Goal: Task Accomplishment & Management: Manage account settings

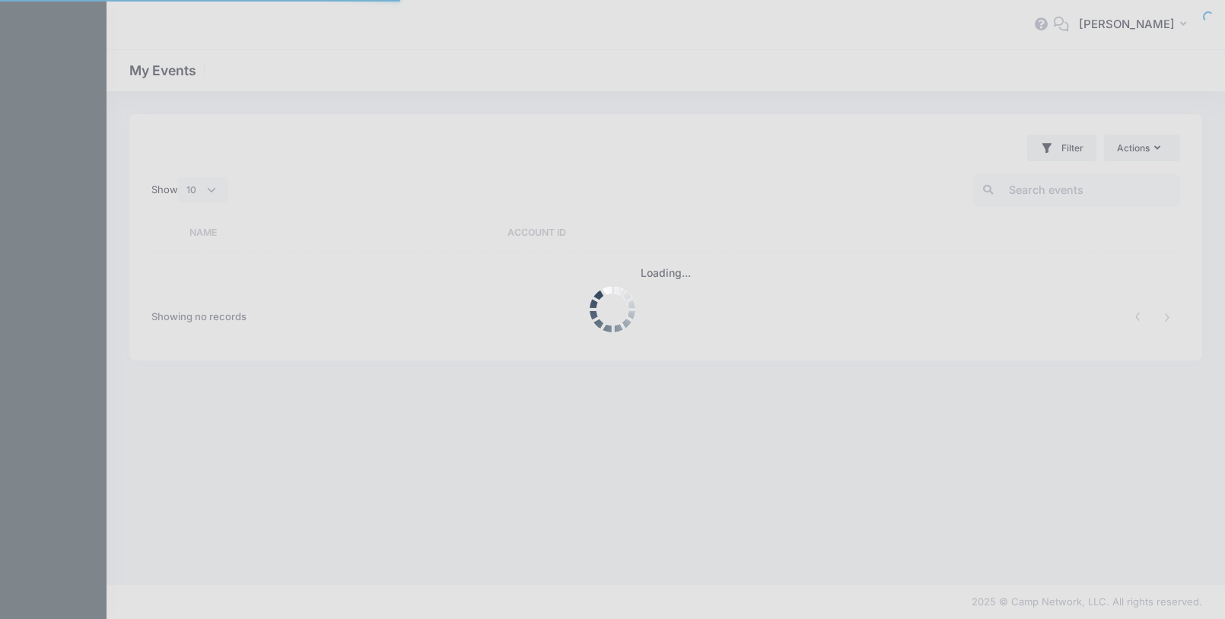
select select "10"
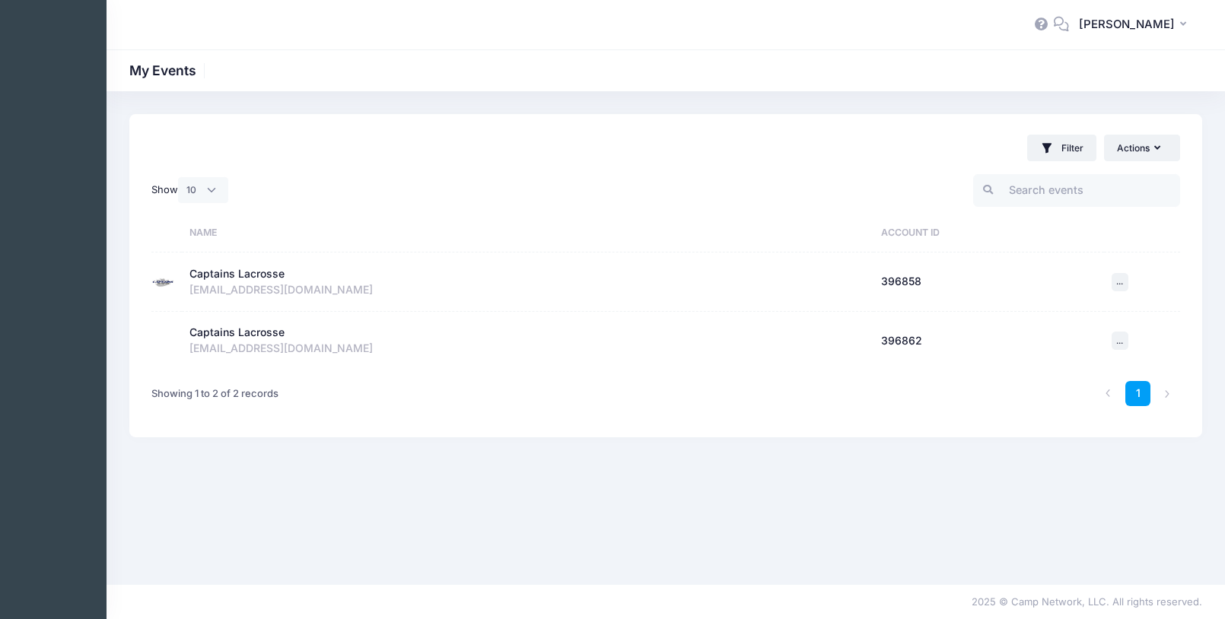
click at [263, 274] on div "Captains Lacrosse" at bounding box center [236, 274] width 95 height 16
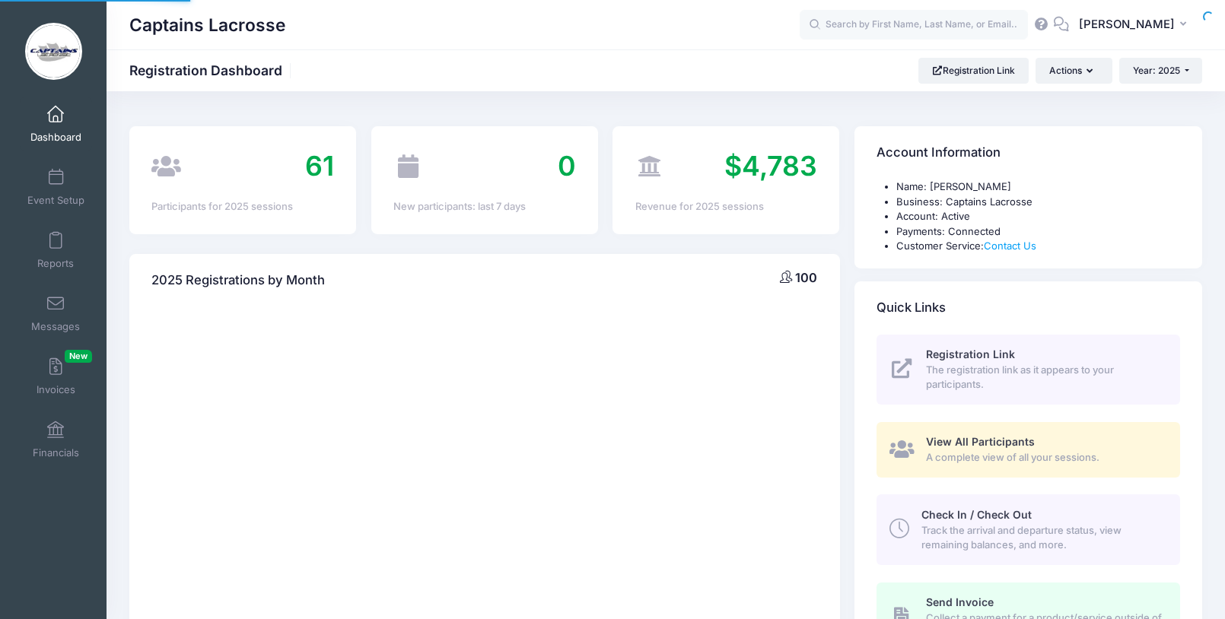
select select
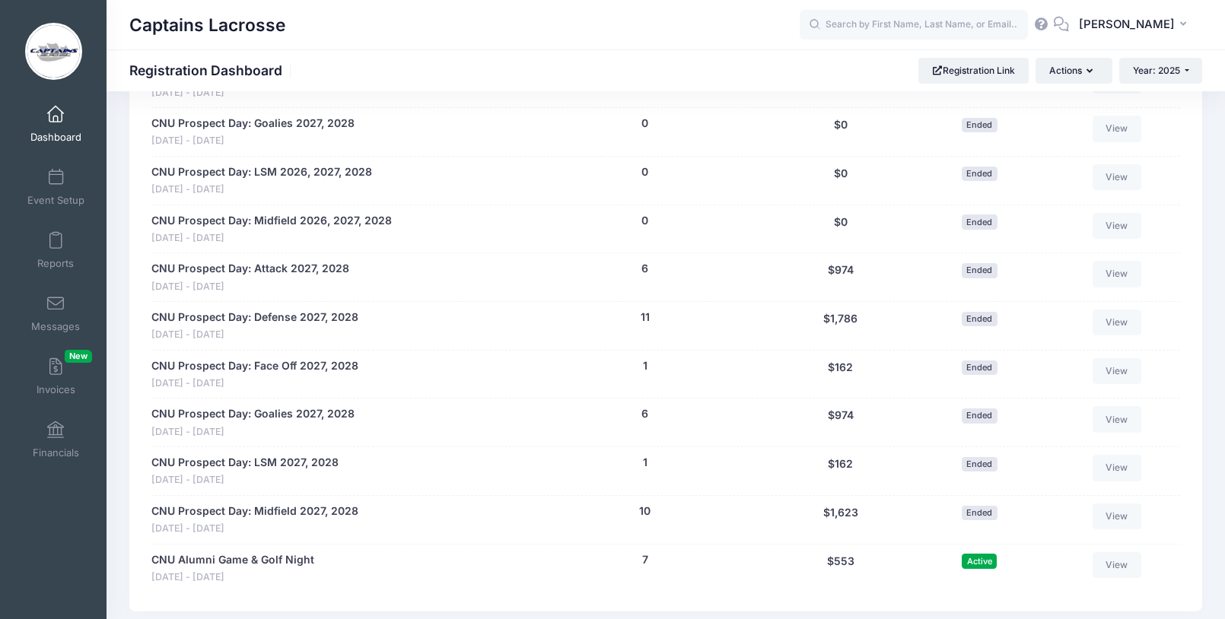
scroll to position [1497, 0]
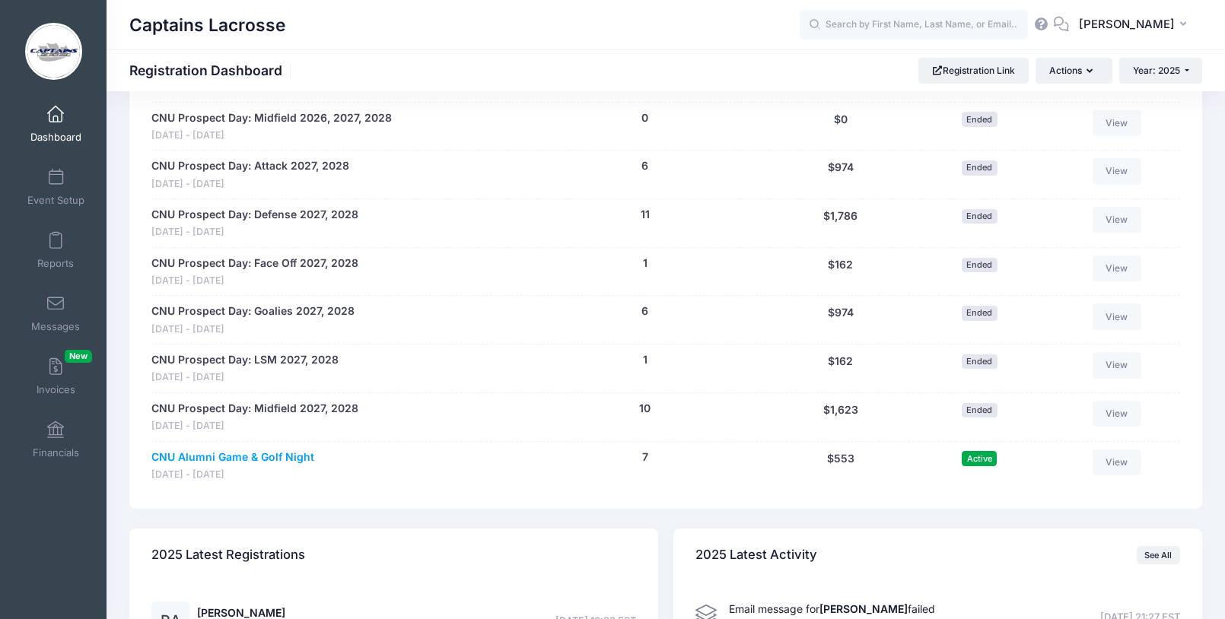
click at [231, 450] on link "CNU Alumni Game & Golf Night" at bounding box center [232, 458] width 163 height 16
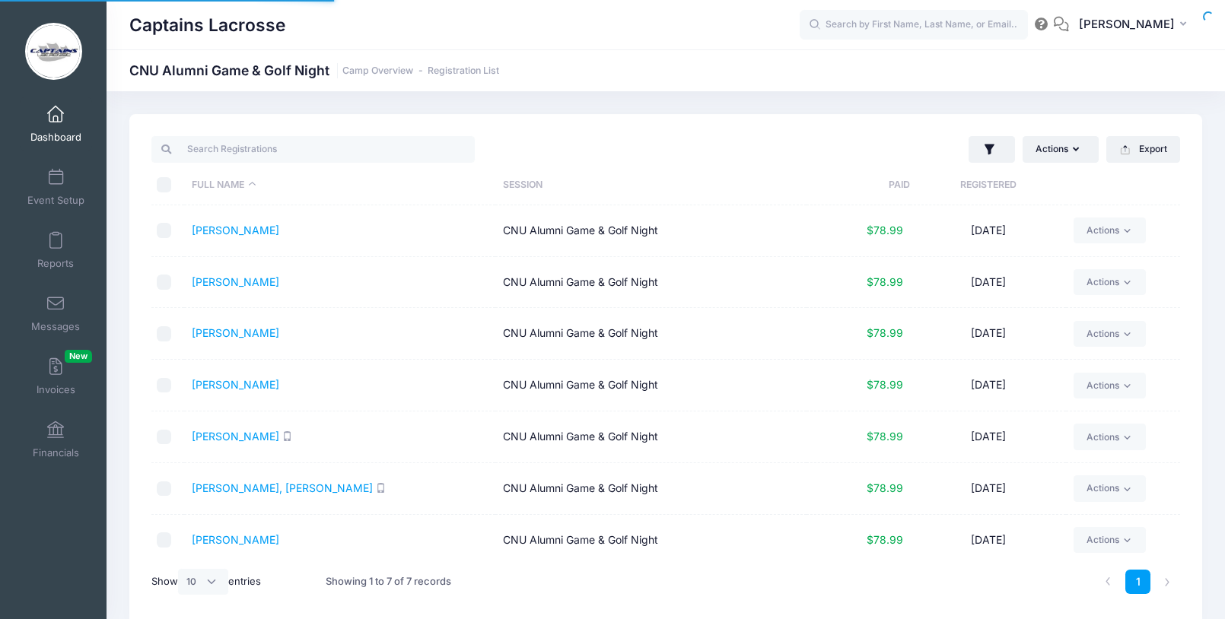
select select "10"
click at [56, 178] on span at bounding box center [56, 178] width 0 height 17
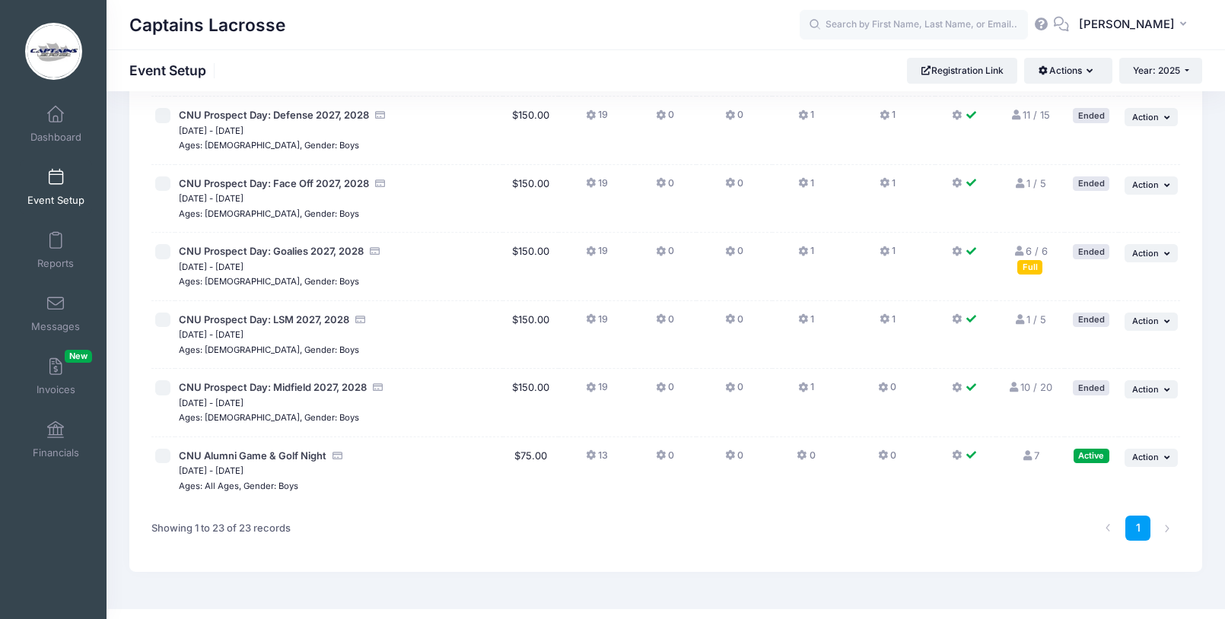
scroll to position [1258, 0]
click at [1163, 450] on button "... Action" at bounding box center [1151, 459] width 53 height 18
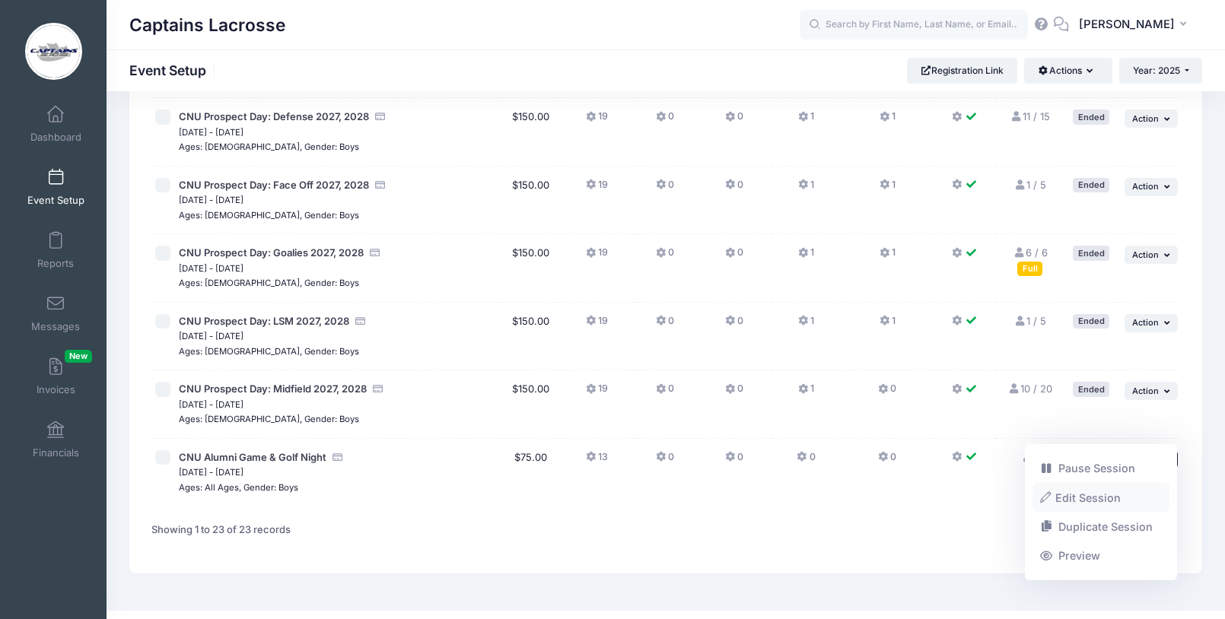
click at [1101, 492] on link "Edit Session" at bounding box center [1101, 497] width 138 height 29
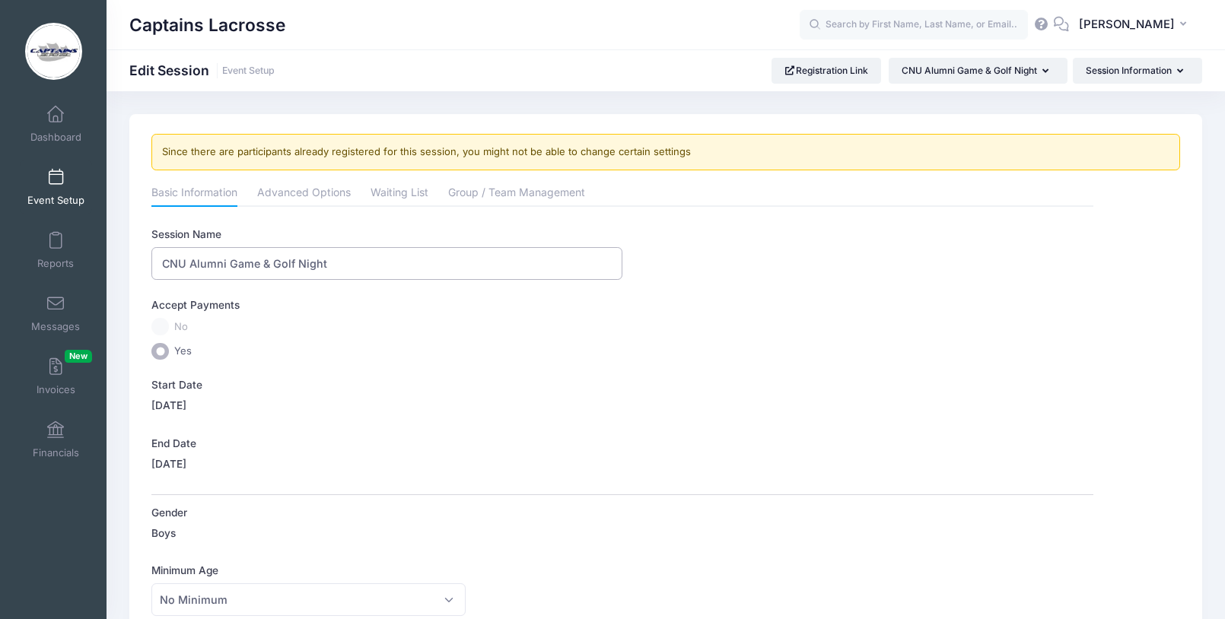
drag, startPoint x: 326, startPoint y: 263, endPoint x: 272, endPoint y: 265, distance: 54.0
click at [272, 265] on input "CNU Alumni Game & Golf Night" at bounding box center [386, 263] width 471 height 33
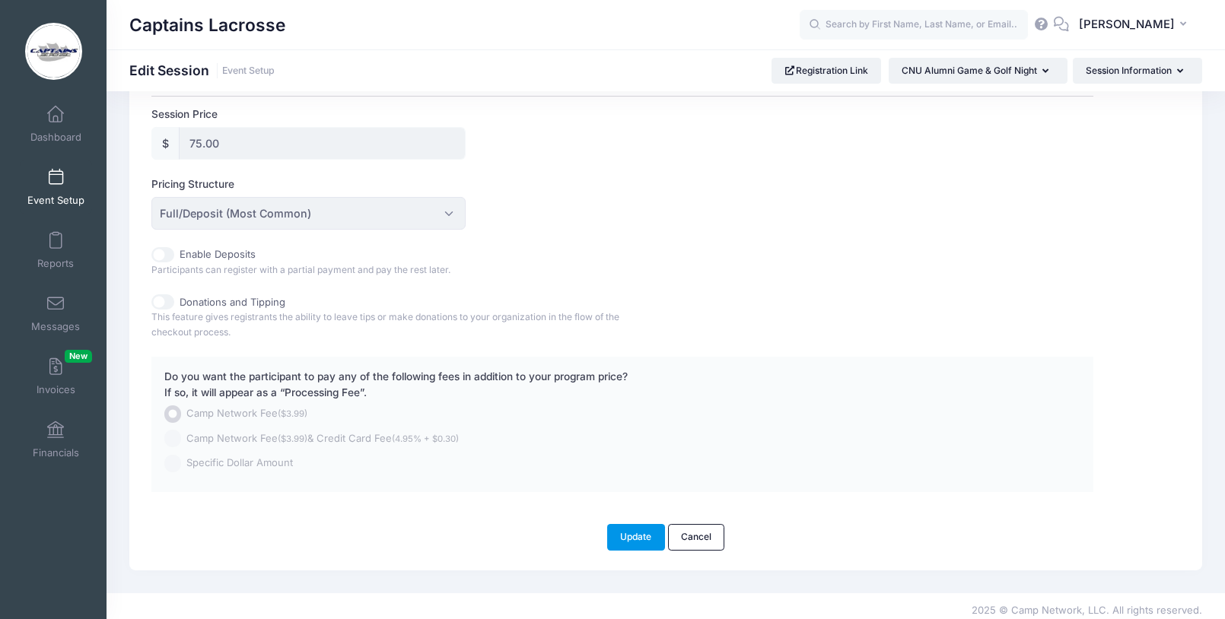
scroll to position [724, 0]
type input "CNU Alumni Game & Happy Hour"
click at [625, 530] on button "Update" at bounding box center [636, 538] width 58 height 26
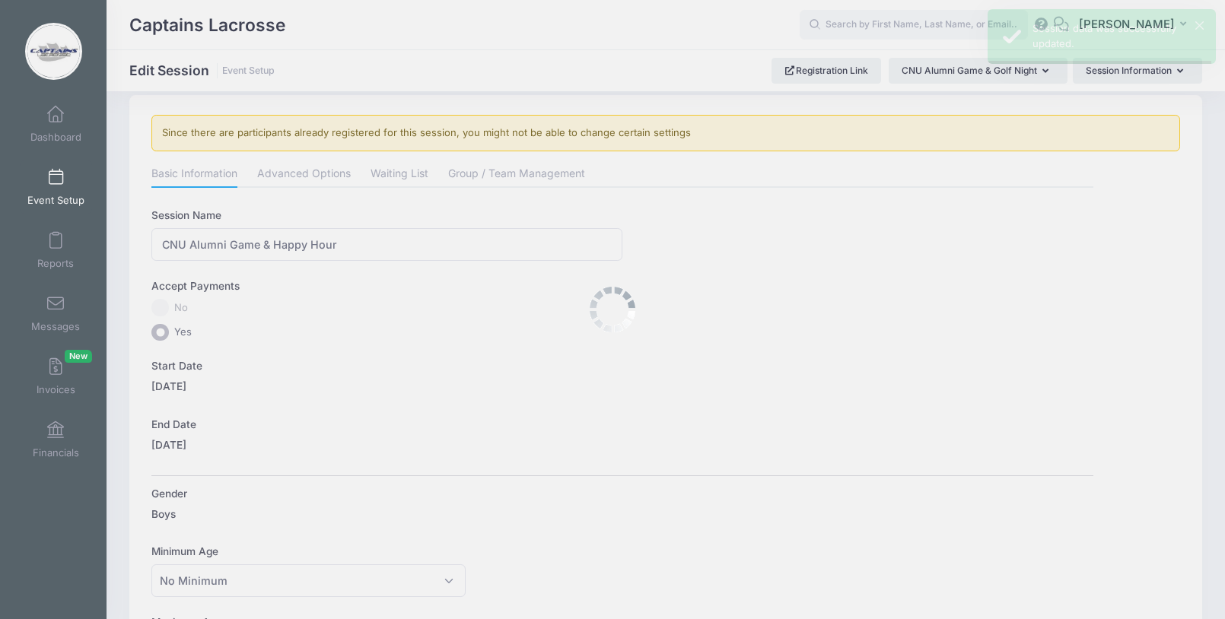
scroll to position [0, 0]
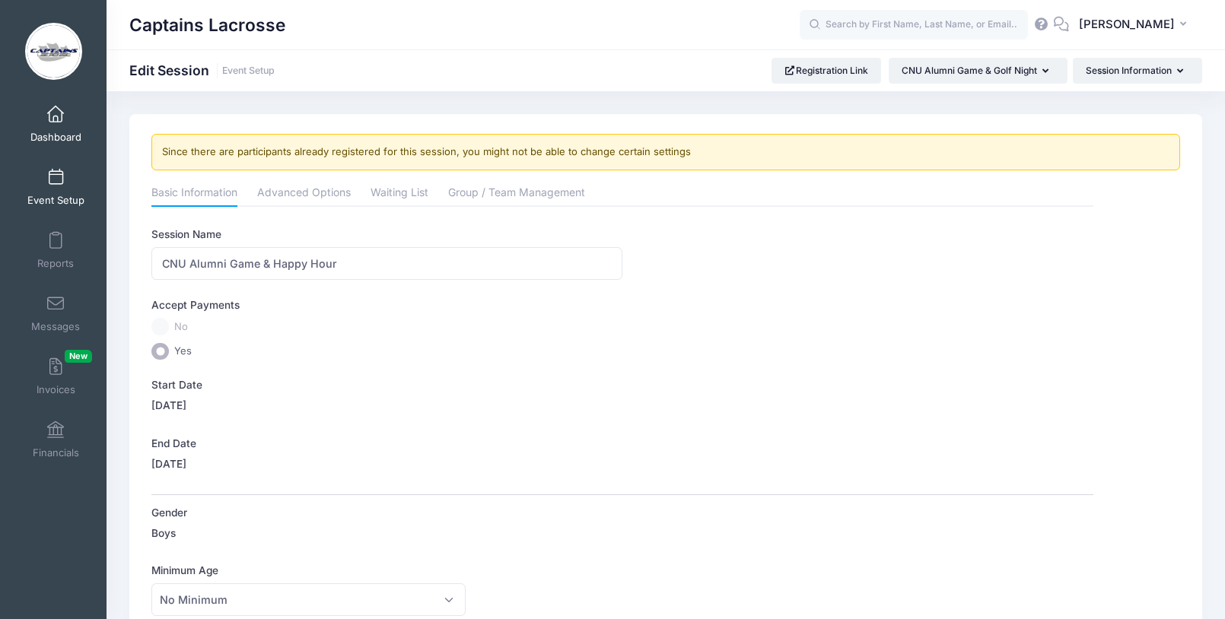
click at [50, 125] on link "Dashboard" at bounding box center [56, 123] width 72 height 53
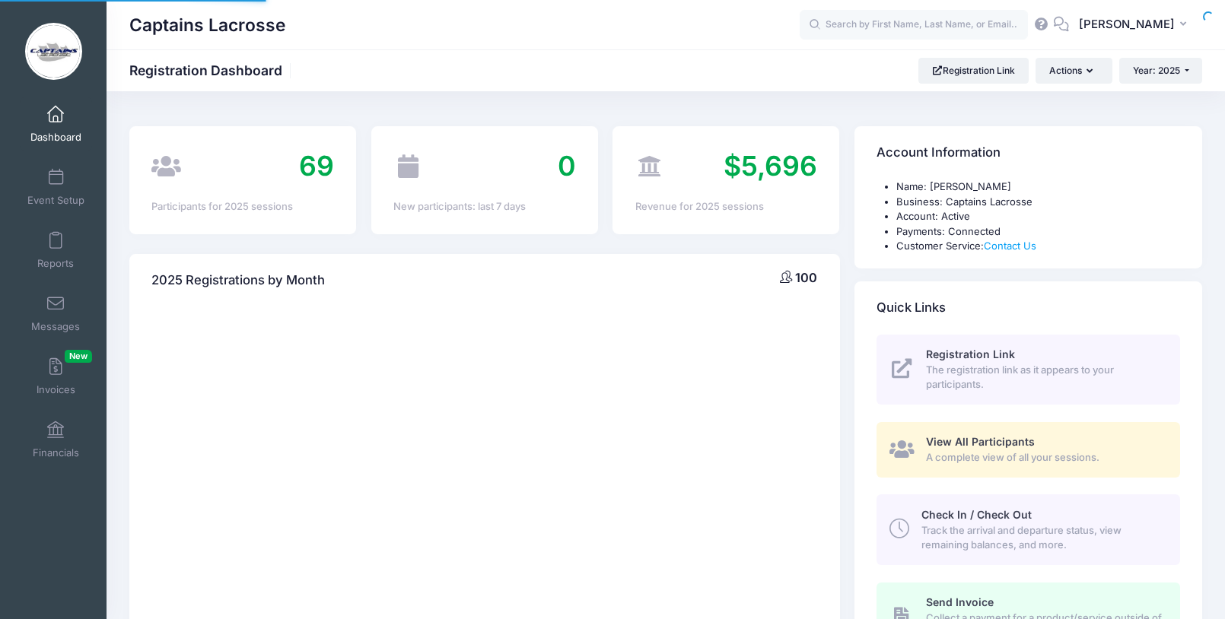
select select
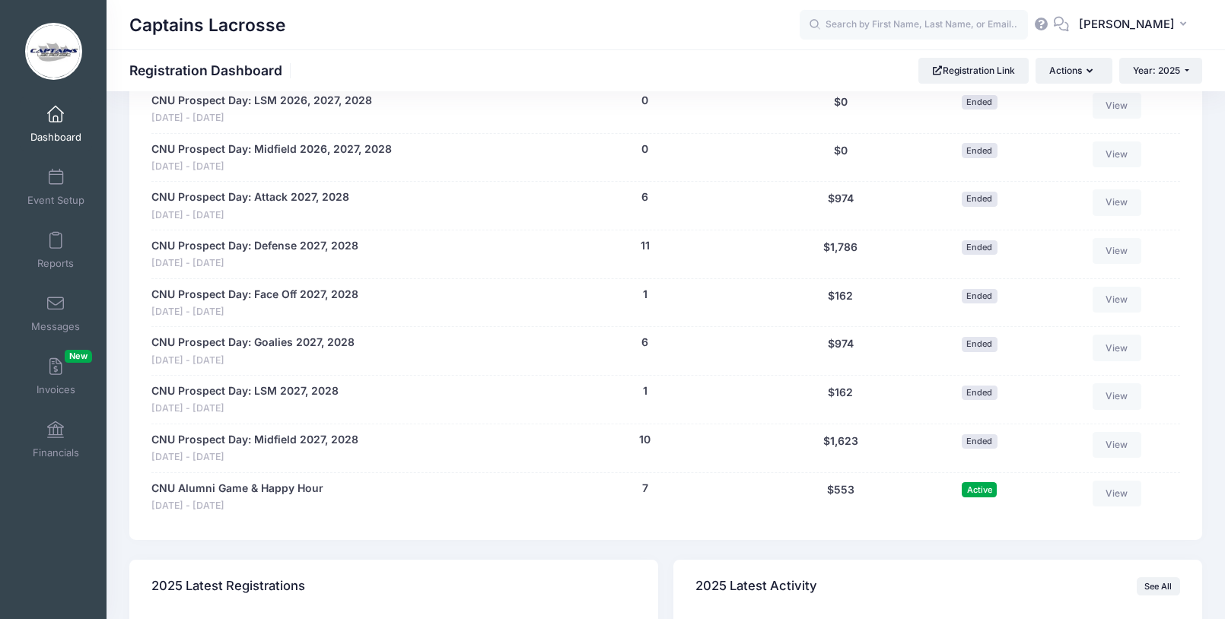
scroll to position [1466, 0]
